Goal: Check status

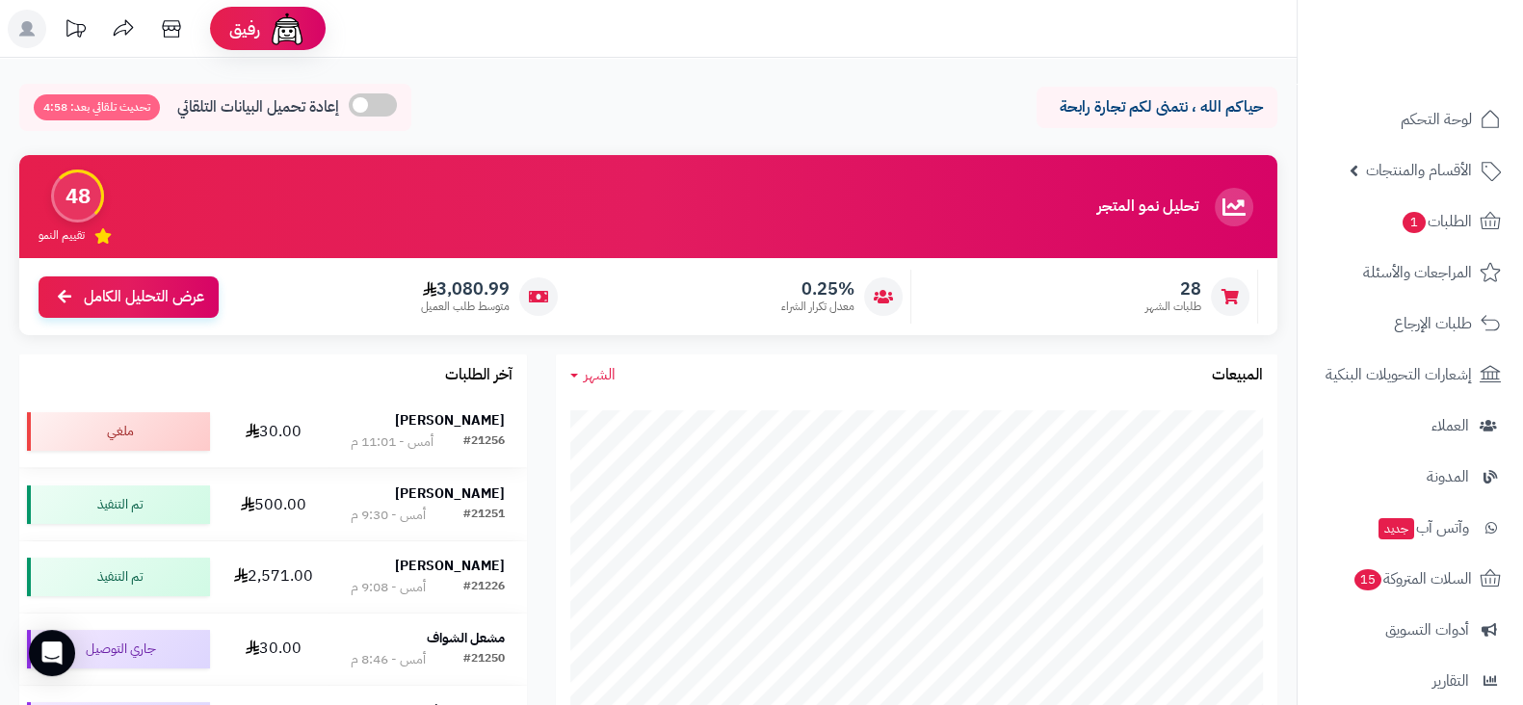
click at [473, 410] on strong "[PERSON_NAME]" at bounding box center [450, 420] width 110 height 20
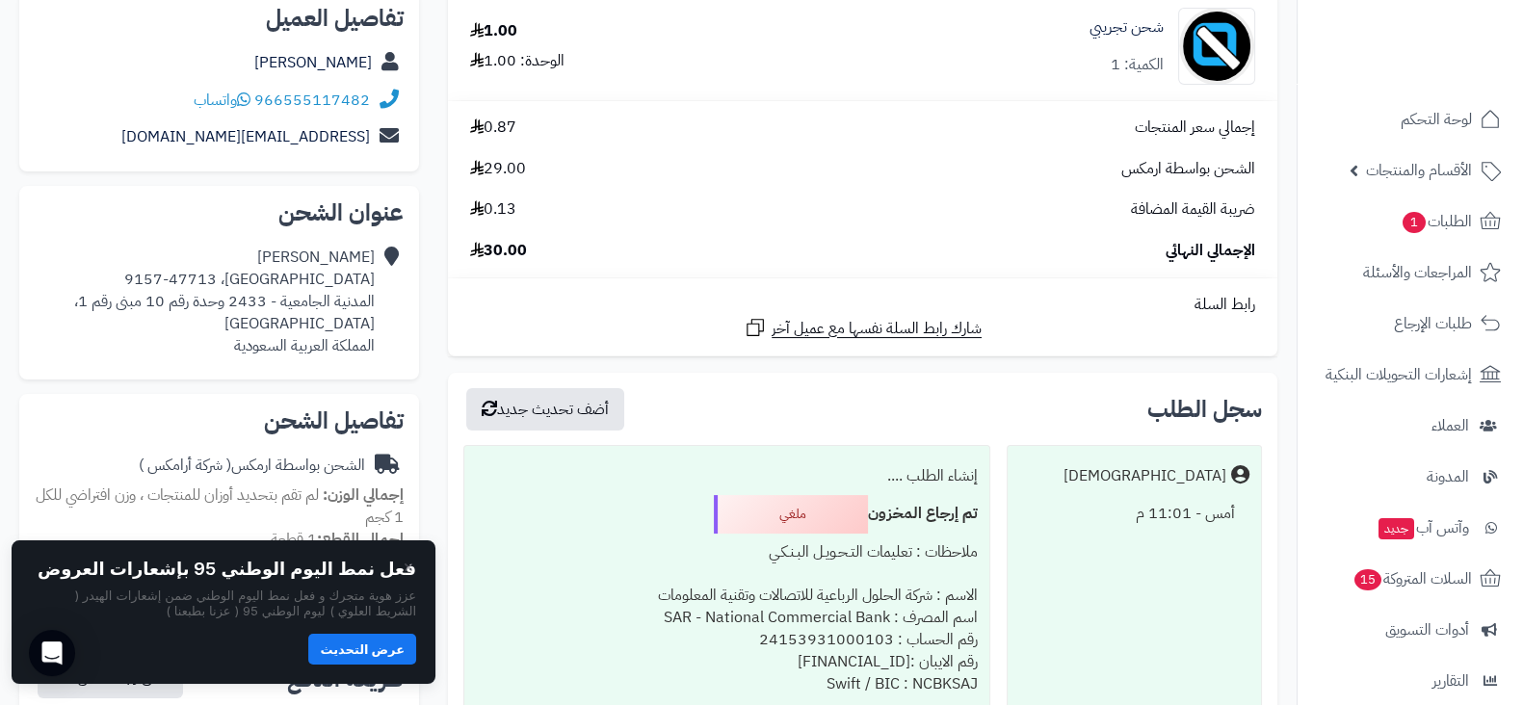
scroll to position [240, 0]
click at [377, 643] on button "عرض التحديث" at bounding box center [362, 648] width 108 height 31
